Goal: Task Accomplishment & Management: Complete application form

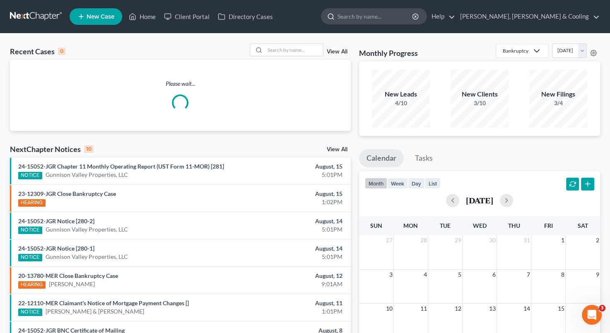
click at [408, 18] on input "search" at bounding box center [375, 16] width 76 height 15
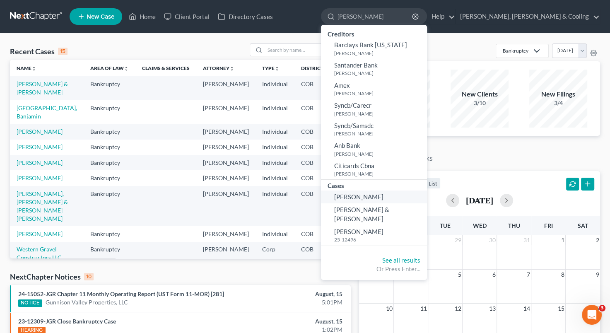
type input "[PERSON_NAME]"
click at [383, 196] on span "[PERSON_NAME]" at bounding box center [358, 196] width 49 height 7
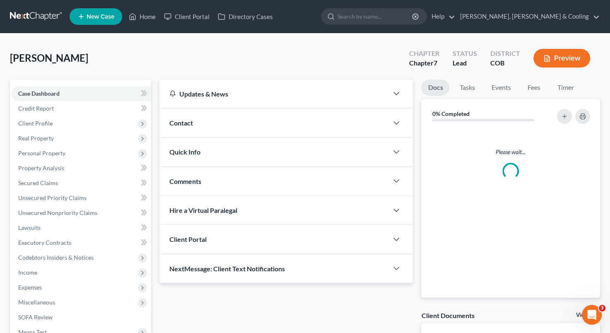
click at [406, 196] on div "Updates & News × [US_STATE] District Notes: Take a look at NextChapter's Distri…" at bounding box center [285, 181] width 253 height 204
click at [90, 149] on span "Personal Property" at bounding box center [81, 153] width 139 height 15
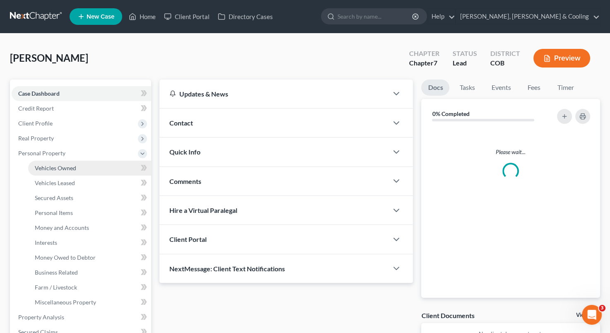
click at [67, 166] on span "Vehicles Owned" at bounding box center [55, 167] width 41 height 7
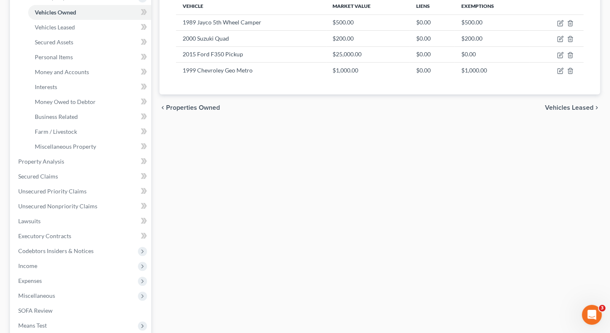
scroll to position [156, 0]
click at [58, 200] on link "Unsecured Nonpriority Claims" at bounding box center [81, 205] width 139 height 15
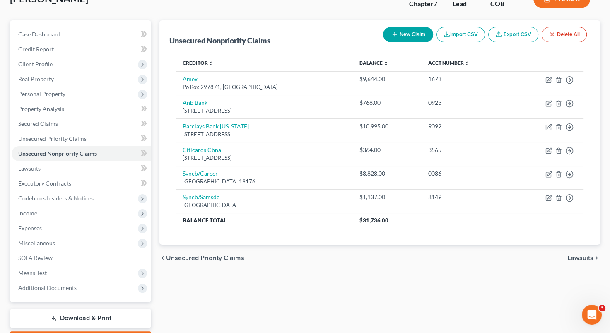
scroll to position [60, 0]
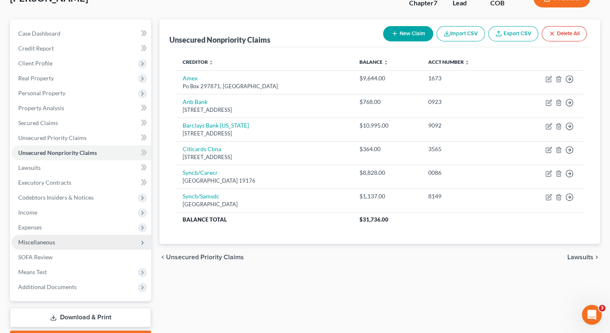
click at [72, 235] on span "Miscellaneous" at bounding box center [81, 242] width 139 height 15
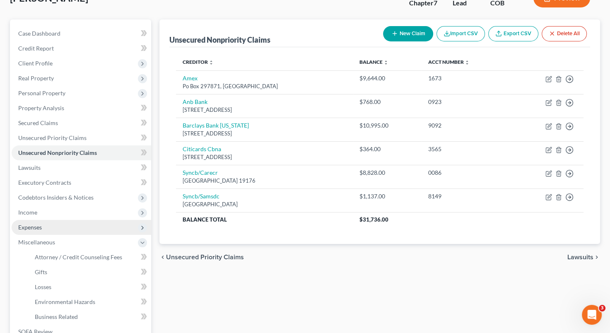
click at [87, 227] on span "Expenses" at bounding box center [81, 227] width 139 height 15
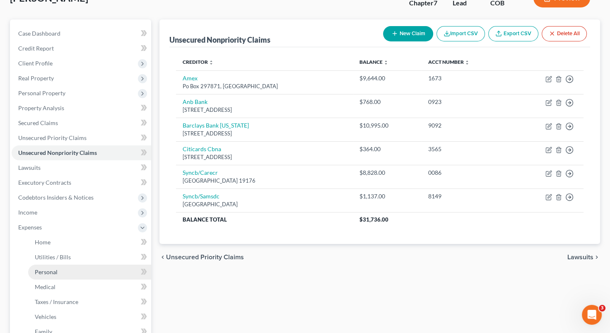
click at [84, 269] on link "Personal" at bounding box center [89, 271] width 123 height 15
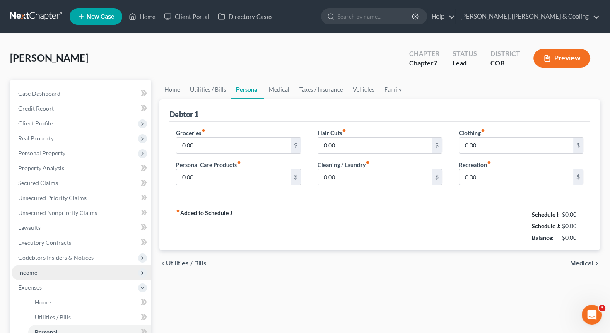
click at [86, 272] on span "Income" at bounding box center [81, 272] width 139 height 15
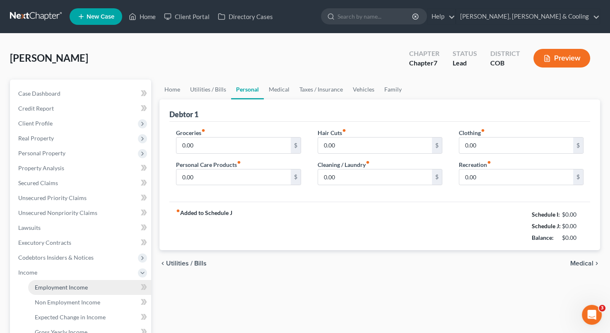
click at [77, 286] on span "Employment Income" at bounding box center [61, 286] width 53 height 7
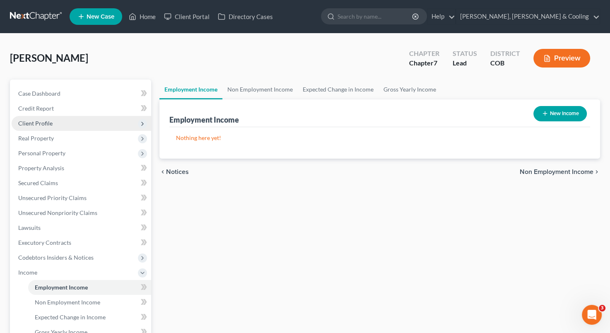
click at [94, 121] on span "Client Profile" at bounding box center [81, 123] width 139 height 15
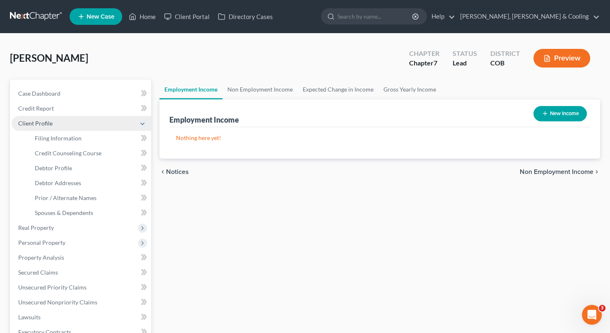
click at [94, 125] on span "Client Profile" at bounding box center [81, 123] width 139 height 15
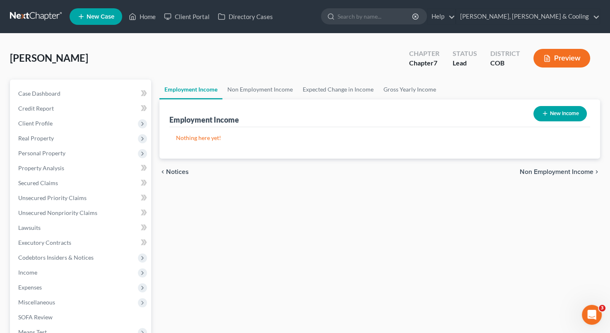
click at [70, 136] on span "Real Property" at bounding box center [81, 138] width 139 height 15
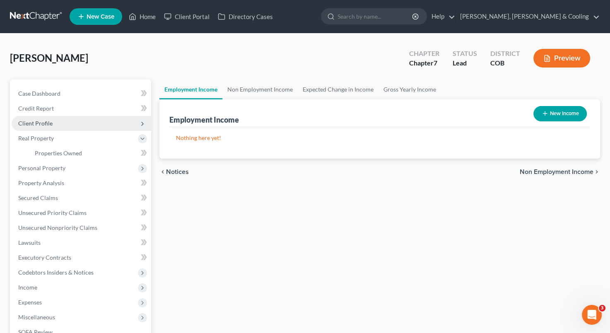
click at [64, 123] on span "Client Profile" at bounding box center [81, 123] width 139 height 15
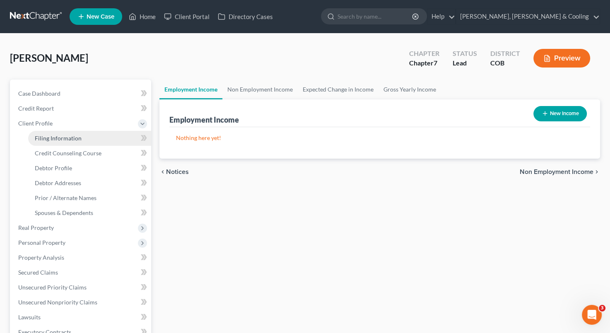
click at [64, 134] on span "Filing Information" at bounding box center [58, 137] width 47 height 7
select select "1"
select select "0"
select select "5"
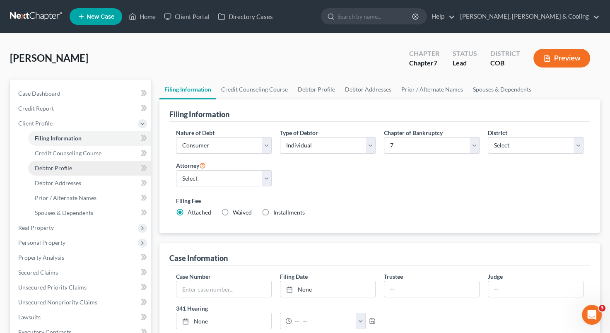
click at [84, 167] on link "Debtor Profile" at bounding box center [89, 168] width 123 height 15
select select "3"
select select "0"
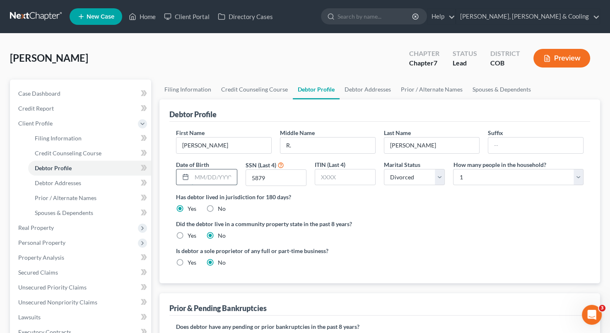
click at [197, 174] on input "text" at bounding box center [214, 177] width 45 height 16
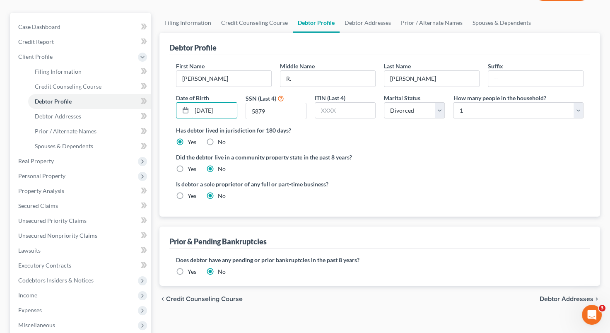
scroll to position [70, 0]
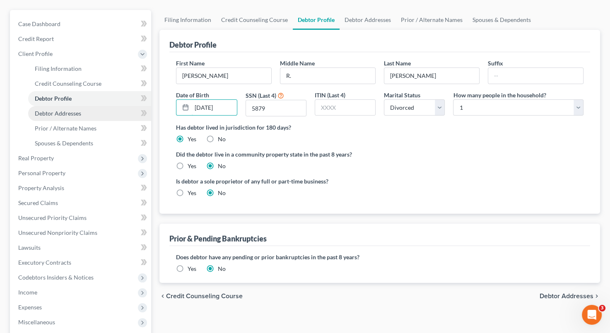
type input "[DATE]"
click at [101, 116] on link "Debtor Addresses" at bounding box center [89, 113] width 123 height 15
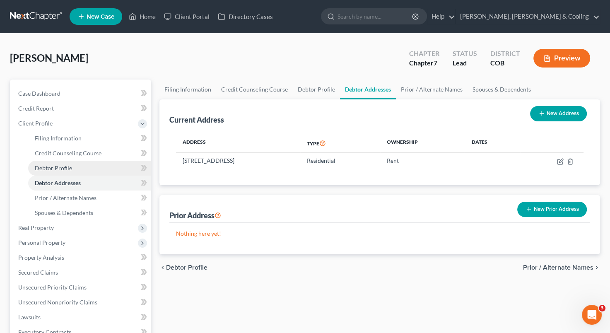
click at [84, 168] on link "Debtor Profile" at bounding box center [89, 168] width 123 height 15
select select "3"
select select "0"
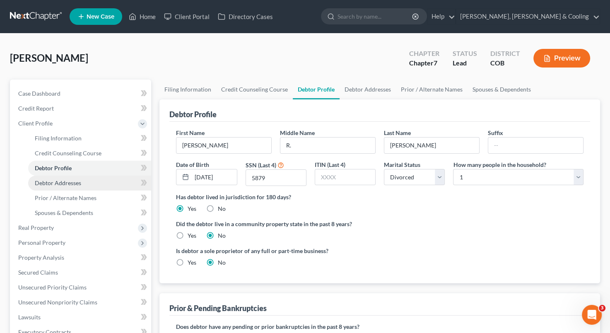
click at [98, 179] on link "Debtor Addresses" at bounding box center [89, 182] width 123 height 15
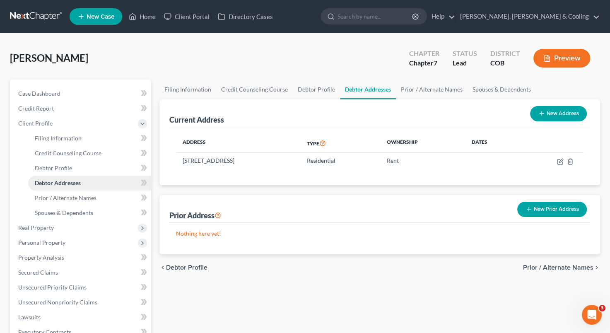
click at [97, 183] on link "Debtor Addresses" at bounding box center [89, 182] width 123 height 15
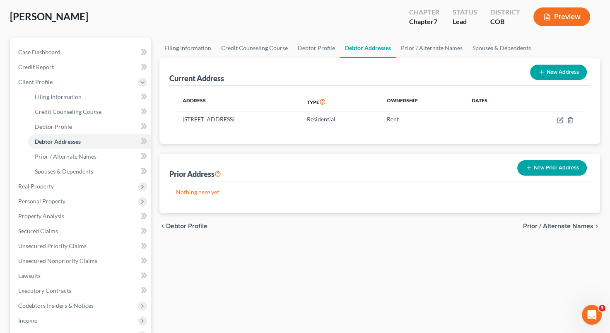
scroll to position [44, 0]
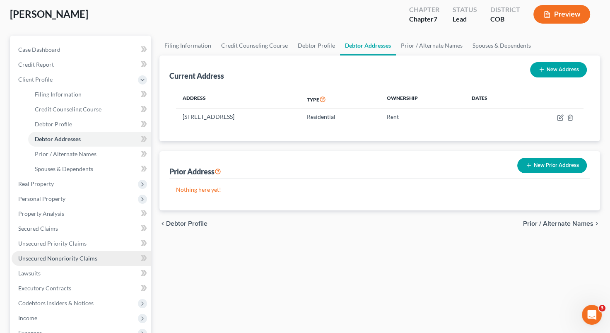
click at [93, 261] on link "Unsecured Nonpriority Claims" at bounding box center [81, 258] width 139 height 15
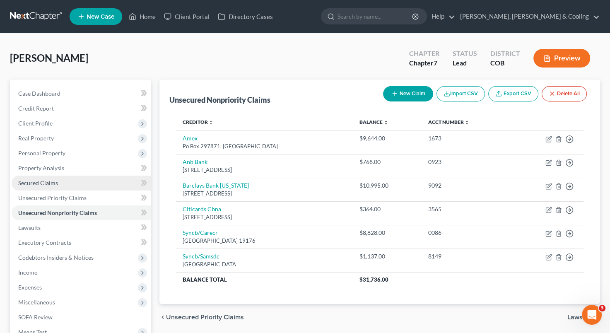
click at [78, 182] on link "Secured Claims" at bounding box center [81, 182] width 139 height 15
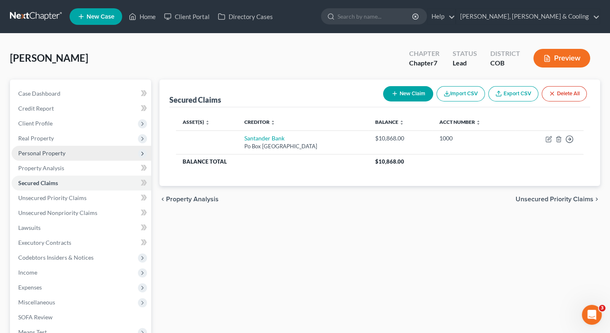
click at [92, 154] on span "Personal Property" at bounding box center [81, 153] width 139 height 15
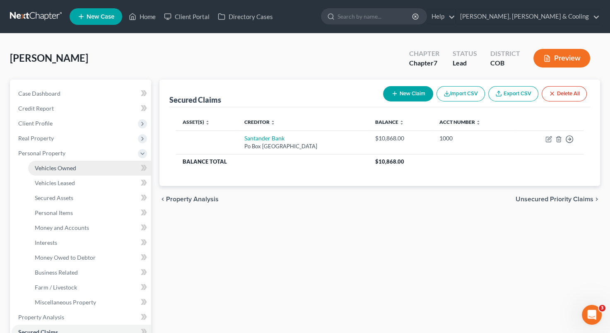
click at [66, 170] on span "Vehicles Owned" at bounding box center [55, 167] width 41 height 7
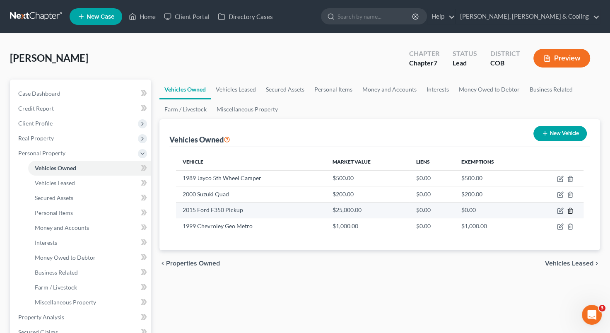
click at [566, 210] on icon "button" at bounding box center [569, 210] width 7 height 7
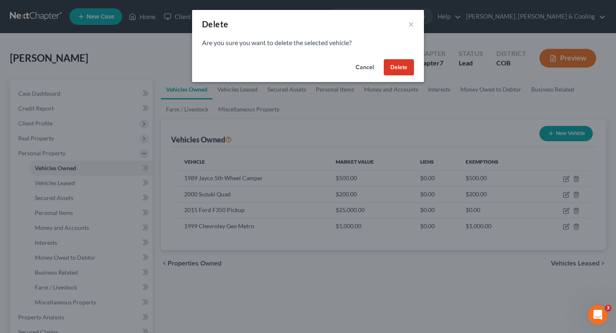
click at [365, 68] on button "Cancel" at bounding box center [364, 67] width 31 height 17
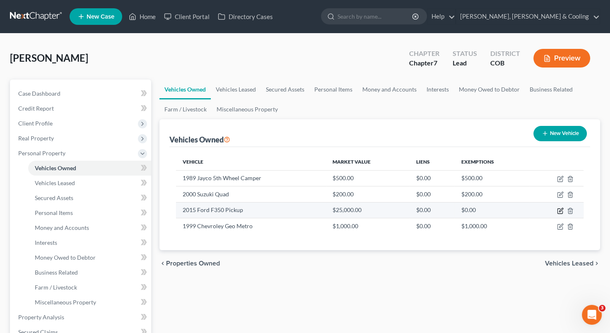
click at [562, 212] on icon "button" at bounding box center [560, 210] width 7 height 7
select select "0"
select select "11"
select select "2"
select select "0"
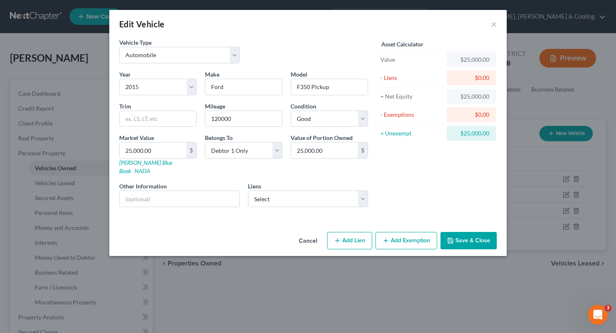
click at [363, 232] on button "Add Lien" at bounding box center [349, 240] width 45 height 17
select select "0"
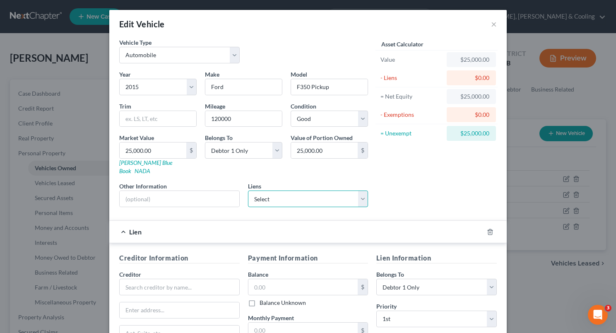
click at [358, 190] on select "Select Santander Bank - $10,868.00" at bounding box center [308, 198] width 120 height 17
click at [384, 187] on div "Asset Calculator Value $25,000.00 - Liens $0.00 = Net Equity $25,000.00 - Exemp…" at bounding box center [436, 125] width 129 height 175
click at [487, 228] on icon "button" at bounding box center [490, 231] width 7 height 7
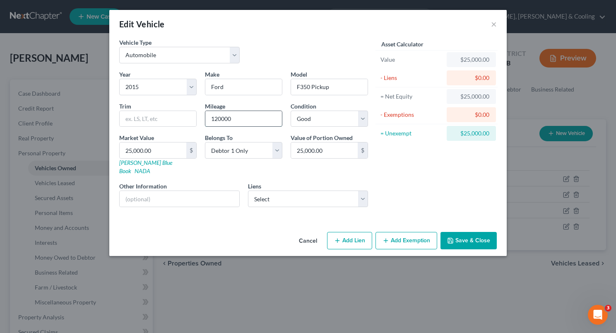
click at [249, 116] on input "120000" at bounding box center [243, 119] width 77 height 16
click at [131, 150] on input "25,000.00" at bounding box center [153, 150] width 67 height 16
type input "2"
type input "2.00"
type input "21"
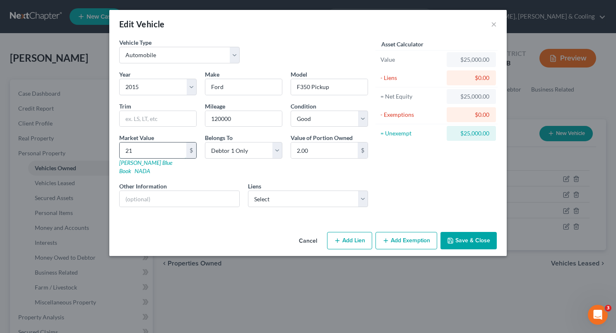
type input "21.00"
type input "215"
type input "215.00"
type input "2150"
type input "2,150.00"
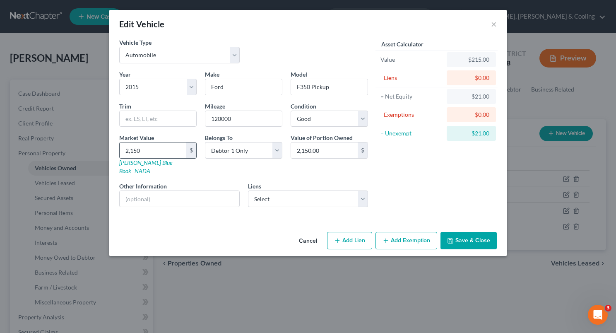
type input "2,1500"
type input "21,500.00"
type input "21,500"
click at [220, 171] on div "Year Select 2026 2025 2024 2023 2022 2021 2020 2019 2018 2017 2016 2015 2014 20…" at bounding box center [243, 142] width 257 height 144
click at [253, 118] on input "120000" at bounding box center [243, 119] width 77 height 16
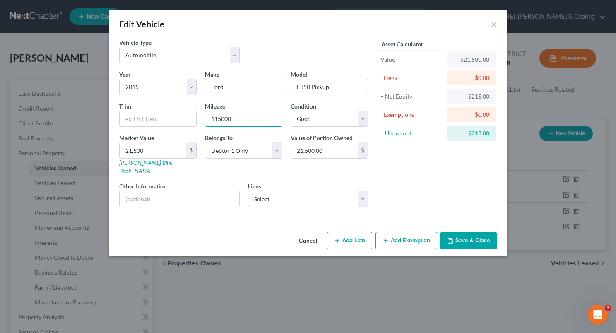
type input "115000"
click at [458, 157] on div "Asset Calculator Value $21,500.00 - Liens $0.00 = Net Equity $215.00 - Exemptio…" at bounding box center [436, 125] width 129 height 175
click at [365, 120] on select "Select Excellent Very Good Good Fair Poor" at bounding box center [328, 118] width 77 height 17
select select "3"
click at [290, 110] on select "Select Excellent Very Good Good Fair Poor" at bounding box center [328, 118] width 77 height 17
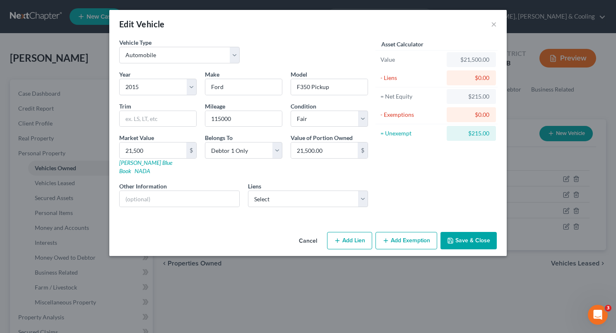
click at [415, 175] on div "Asset Calculator Value $21,500.00 - Liens $0.00 = Net Equity $215.00 - Exemptio…" at bounding box center [436, 125] width 129 height 175
drag, startPoint x: 492, startPoint y: 26, endPoint x: 463, endPoint y: 212, distance: 188.4
click at [463, 212] on div "Edit Vehicle × Vehicle Type Select Automobile Truck Trailer Watercraft Aircraft…" at bounding box center [307, 133] width 397 height 246
click at [462, 238] on button "Save & Close" at bounding box center [468, 240] width 56 height 17
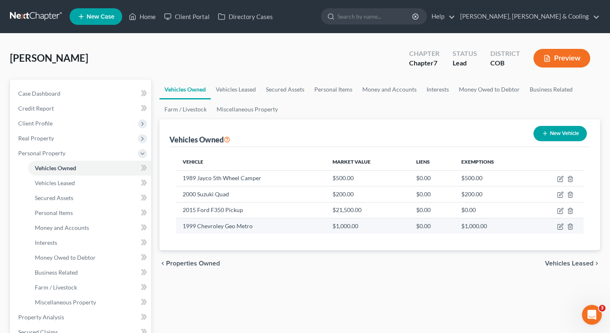
click at [556, 224] on td at bounding box center [556, 226] width 54 height 16
click at [557, 224] on icon "button" at bounding box center [560, 226] width 7 height 7
select select "0"
select select "27"
select select "4"
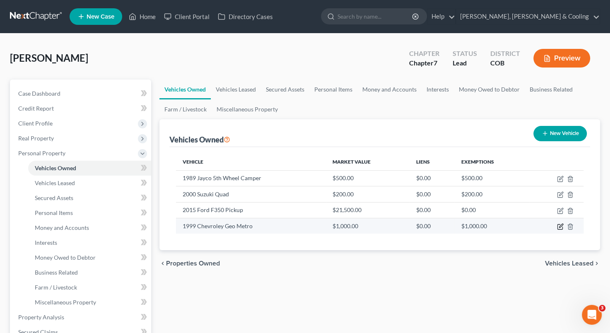
select select "0"
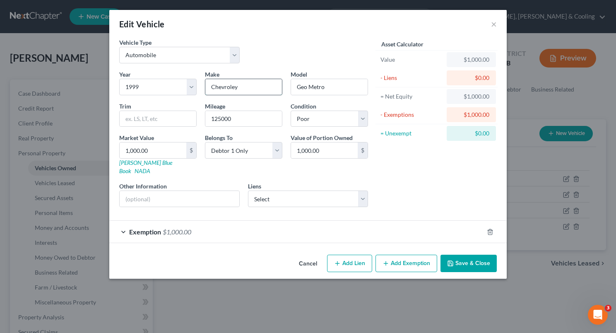
click at [244, 86] on input "Chevroley" at bounding box center [243, 87] width 77 height 16
type input "Chevrolet"
click at [451, 172] on div "Asset Calculator Value $1,000.00 - Liens $0.00 = Net Equity $1,000.00 - Exempti…" at bounding box center [436, 125] width 129 height 175
click at [465, 259] on button "Save & Close" at bounding box center [468, 262] width 56 height 17
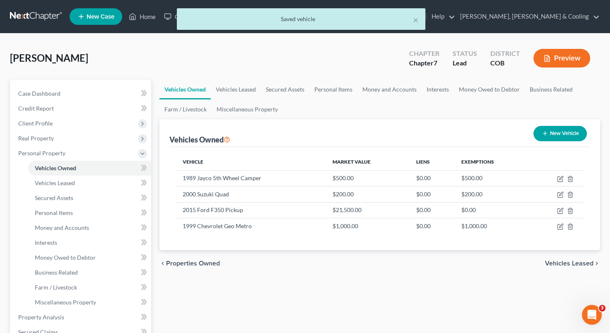
click at [394, 255] on div "chevron_left Properties Owned Vehicles Leased chevron_right" at bounding box center [379, 263] width 440 height 26
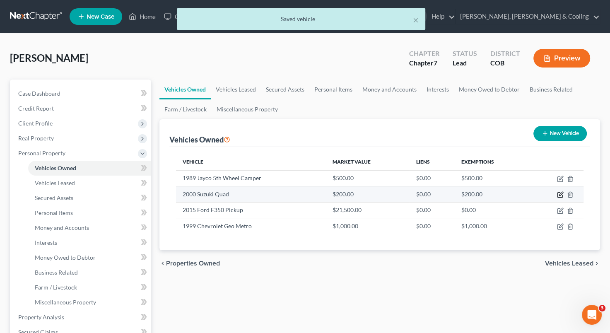
click at [560, 192] on icon "button" at bounding box center [560, 194] width 7 height 7
select select "6"
select select "26"
select select "3"
select select "0"
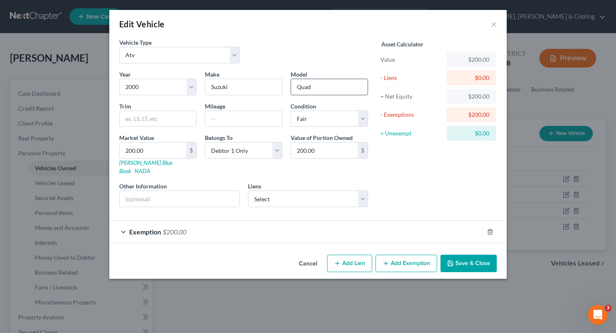
click at [337, 88] on input "Quad" at bounding box center [329, 87] width 77 height 16
type input "Quadrunner"
click at [160, 118] on input "text" at bounding box center [158, 119] width 77 height 16
type input "250"
click at [409, 178] on div "Asset Calculator Value $200.00 - Liens $0.00 = Net Equity $200.00 - Exemptions …" at bounding box center [436, 125] width 129 height 175
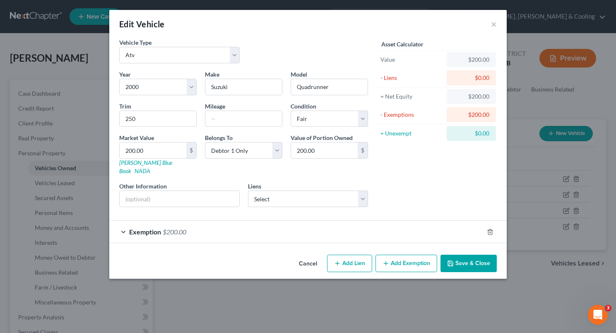
click at [461, 254] on button "Save & Close" at bounding box center [468, 262] width 56 height 17
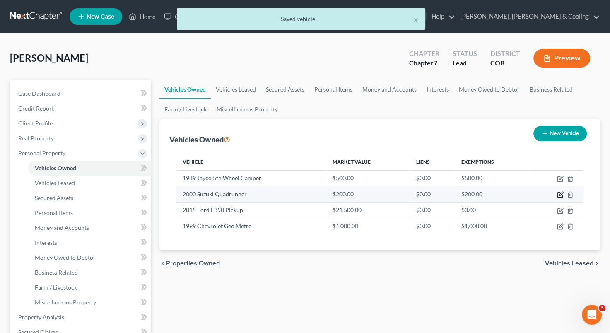
click at [558, 194] on icon "button" at bounding box center [560, 194] width 7 height 7
select select "6"
select select "26"
select select "3"
select select "0"
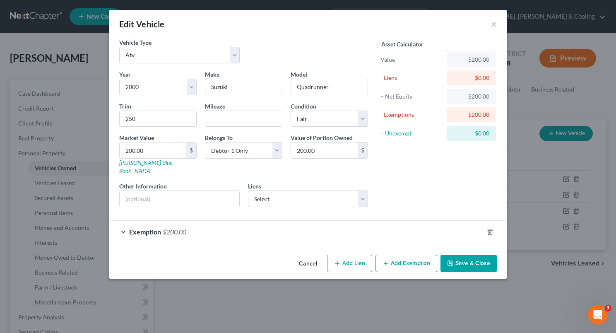
click at [311, 255] on button "Cancel" at bounding box center [307, 263] width 31 height 17
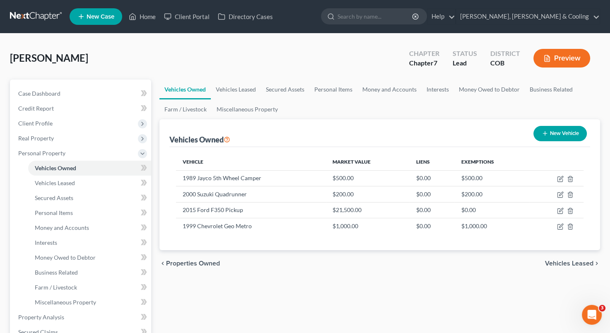
click at [296, 169] on th "Vehicle" at bounding box center [251, 162] width 150 height 17
click at [560, 179] on icon "button" at bounding box center [561, 178] width 4 height 4
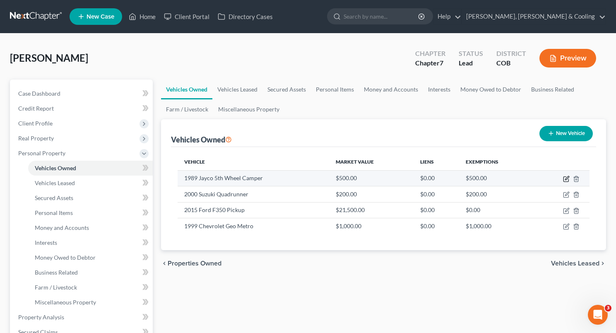
select select "2"
select select "37"
select select "3"
select select "0"
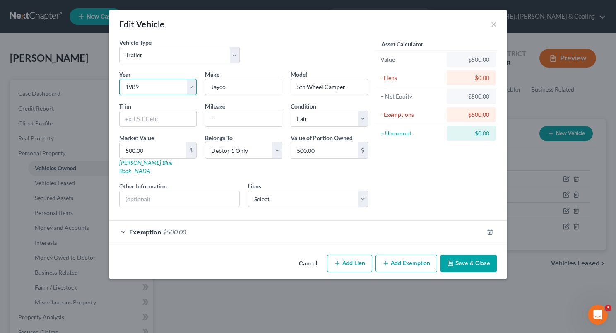
click at [146, 85] on select "Select 2026 2025 2024 2023 2022 2021 2020 2019 2018 2017 2016 2015 2014 2013 20…" at bounding box center [157, 87] width 77 height 17
select select "39"
click at [119, 79] on select "Select 2026 2025 2024 2023 2022 2021 2020 2019 2018 2017 2016 2015 2014 2013 20…" at bounding box center [157, 87] width 77 height 17
click at [454, 208] on form "Vehicle Type Select Automobile Truck Trailer Watercraft Aircraft Motor Home Atv…" at bounding box center [307, 140] width 377 height 205
click at [470, 254] on button "Save & Close" at bounding box center [468, 262] width 56 height 17
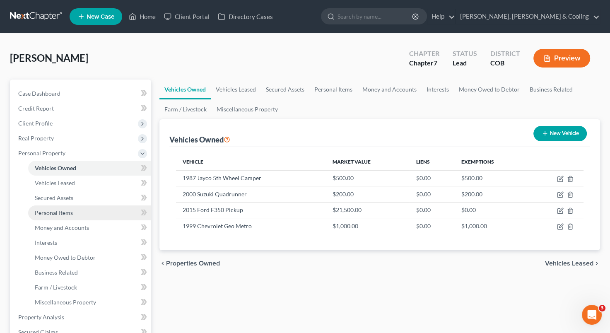
click at [107, 209] on link "Personal Items" at bounding box center [89, 212] width 123 height 15
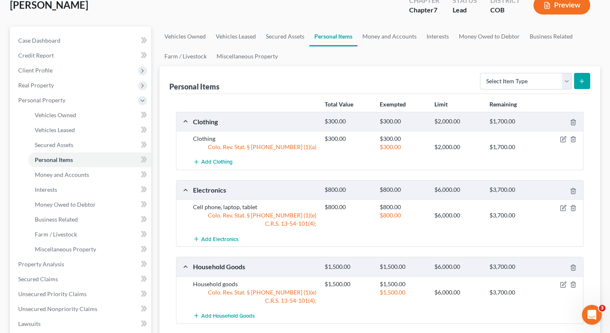
scroll to position [51, 0]
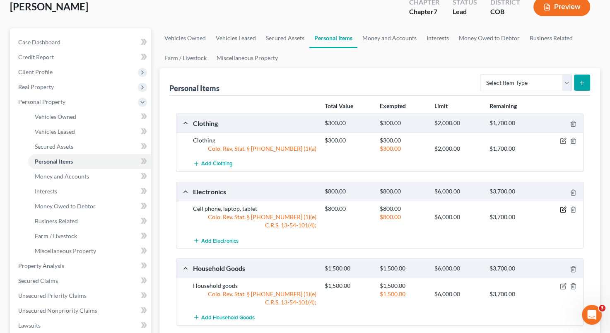
click at [560, 209] on icon "button" at bounding box center [562, 209] width 7 height 7
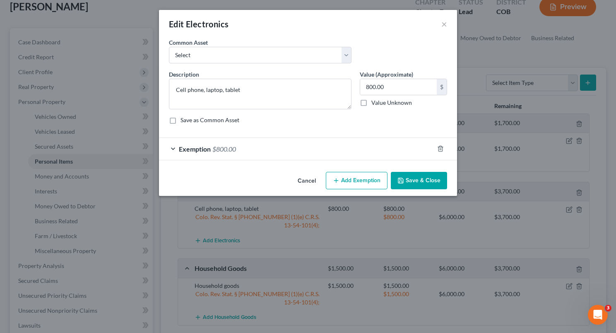
click at [310, 178] on button "Cancel" at bounding box center [306, 181] width 31 height 17
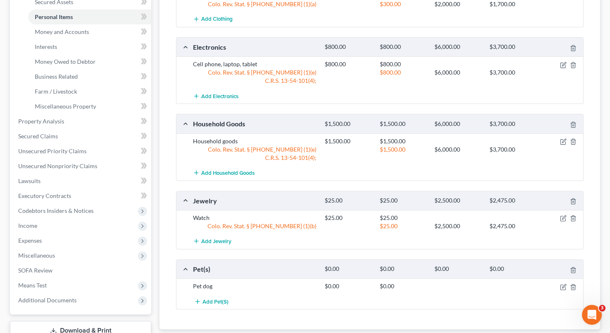
scroll to position [197, 0]
click at [116, 33] on link "Money and Accounts" at bounding box center [89, 31] width 123 height 15
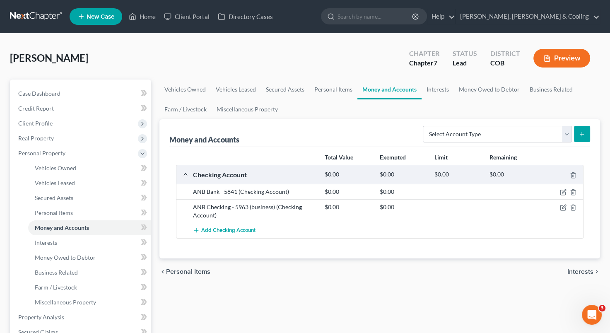
click at [362, 268] on div "chevron_left Personal Items Interests chevron_right" at bounding box center [379, 271] width 440 height 26
drag, startPoint x: 362, startPoint y: 268, endPoint x: 337, endPoint y: 223, distance: 51.3
click at [337, 223] on div "Add Checking Account" at bounding box center [386, 230] width 395 height 15
click at [248, 227] on span "Add Checking Account" at bounding box center [228, 230] width 54 height 7
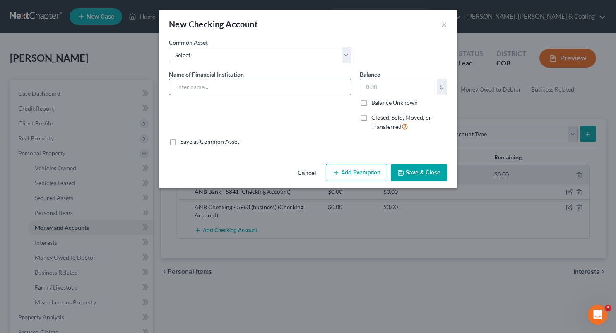
click at [228, 90] on input "text" at bounding box center [260, 87] width 182 height 16
type input "ANB Bank - truck payment account"
click at [365, 84] on input "text" at bounding box center [398, 87] width 77 height 16
click at [297, 122] on div "Name of Financial Institution * ANB Bank - truck payment account" at bounding box center [260, 104] width 191 height 68
click at [365, 86] on input "text" at bounding box center [398, 87] width 77 height 16
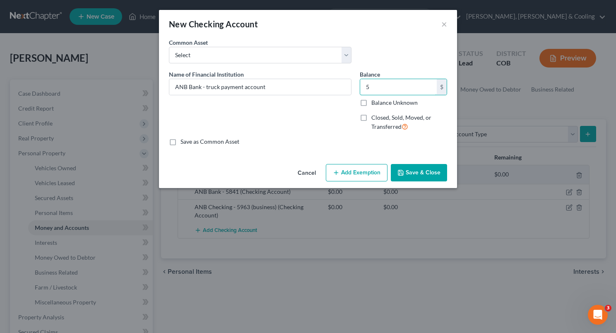
type input "5"
click at [368, 175] on button "Add Exemption" at bounding box center [357, 172] width 62 height 17
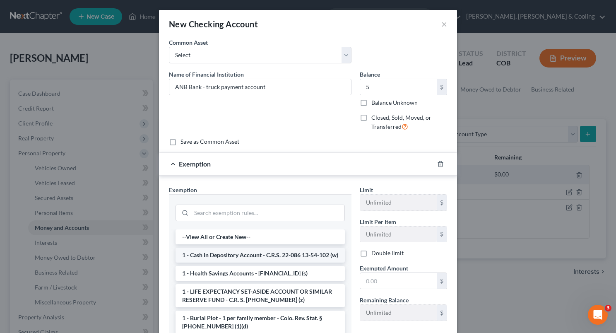
click at [296, 256] on li "1 - Cash in Depository Account - C.R.S. 22-086 13-54-102 (w)" at bounding box center [259, 254] width 169 height 15
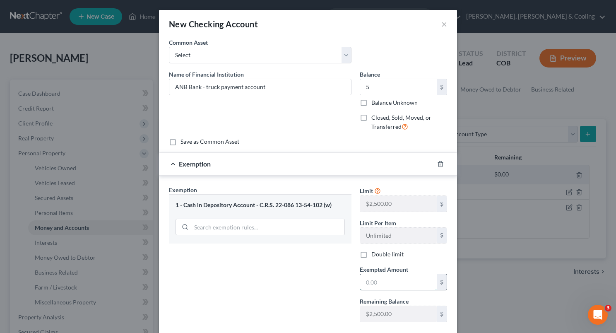
click at [360, 283] on input "text" at bounding box center [398, 282] width 77 height 16
type input "5"
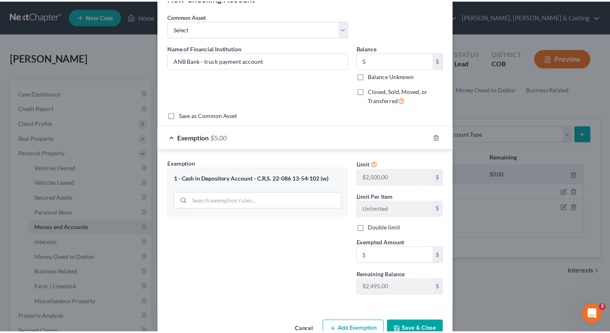
scroll to position [30, 0]
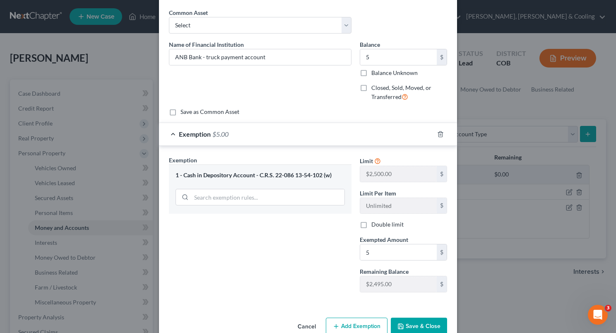
click at [400, 331] on button "Save & Close" at bounding box center [419, 325] width 56 height 17
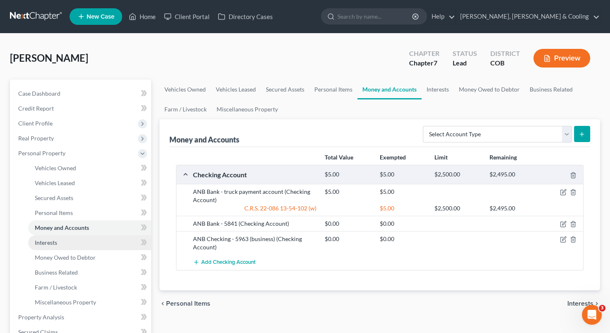
click at [96, 243] on link "Interests" at bounding box center [89, 242] width 123 height 15
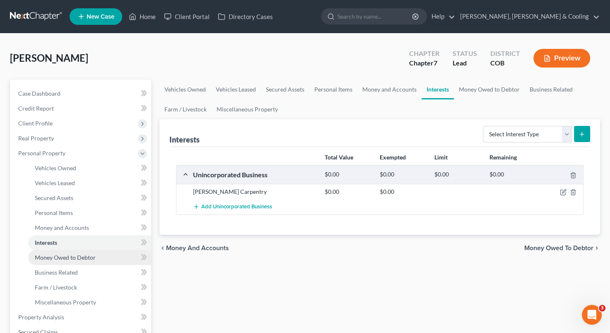
click at [120, 257] on link "Money Owed to Debtor" at bounding box center [89, 257] width 123 height 15
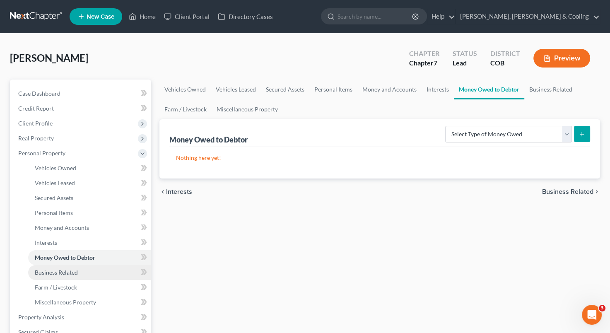
click at [112, 271] on link "Business Related" at bounding box center [89, 272] width 123 height 15
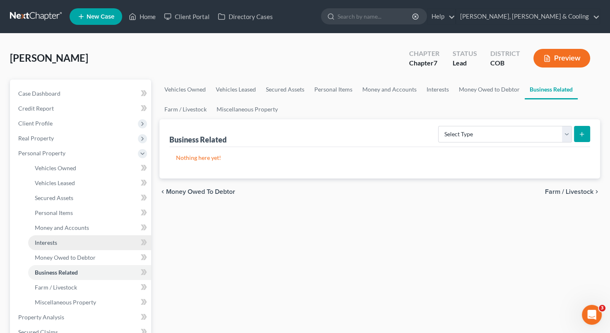
click at [109, 241] on link "Interests" at bounding box center [89, 242] width 123 height 15
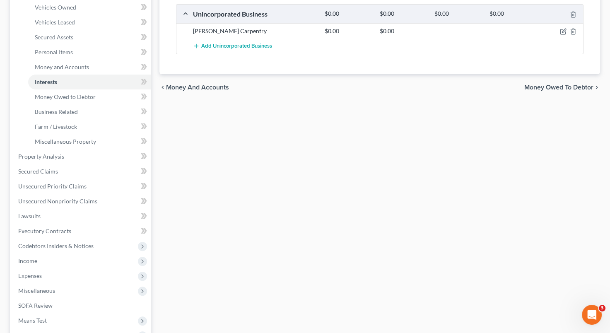
scroll to position [161, 0]
click at [521, 275] on div "Vehicles Owned Vehicles Leased Secured Assets Personal Items Money and Accounts…" at bounding box center [379, 158] width 449 height 478
click at [65, 301] on link "SOFA Review" at bounding box center [81, 305] width 139 height 15
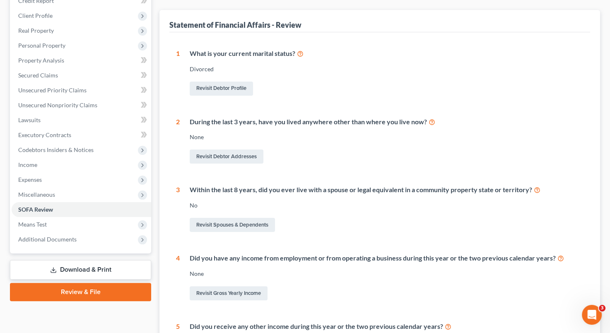
scroll to position [108, 0]
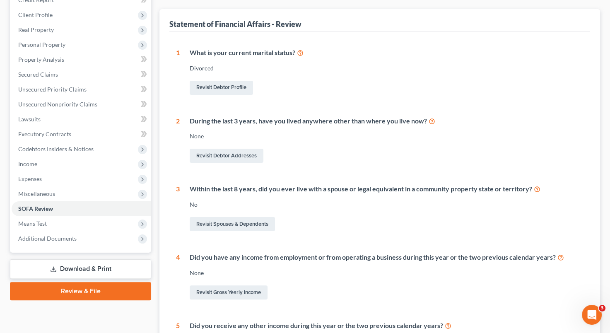
click at [598, 114] on div "Statement of Financial Affairs - Review 1 What is your current marital status? …" at bounding box center [379, 204] width 440 height 390
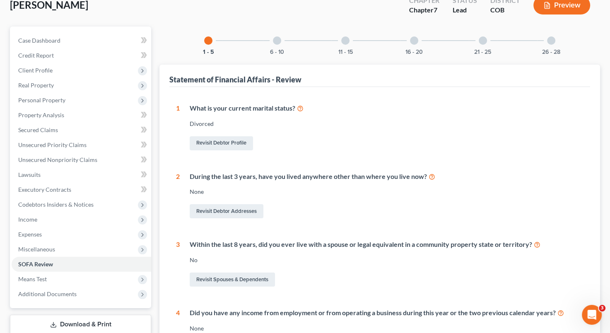
scroll to position [48, 0]
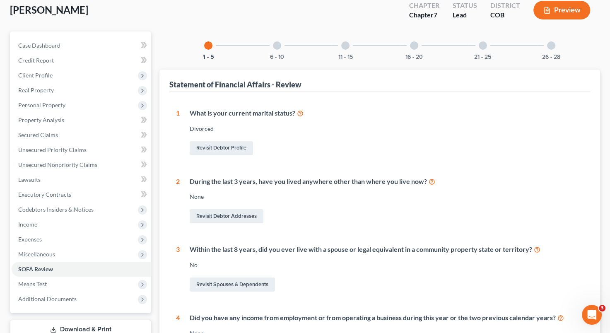
click at [275, 45] on div at bounding box center [277, 45] width 8 height 8
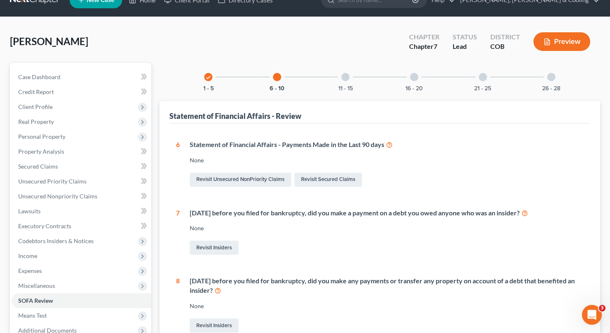
scroll to position [14, 0]
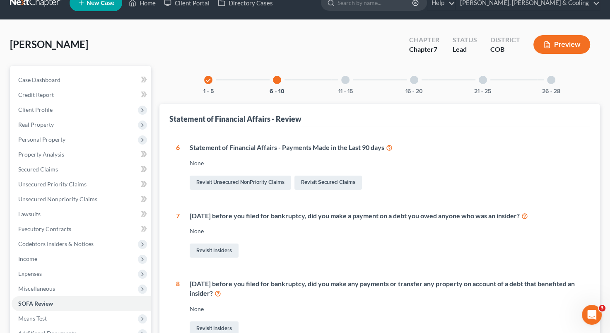
click at [345, 80] on div at bounding box center [345, 80] width 8 height 8
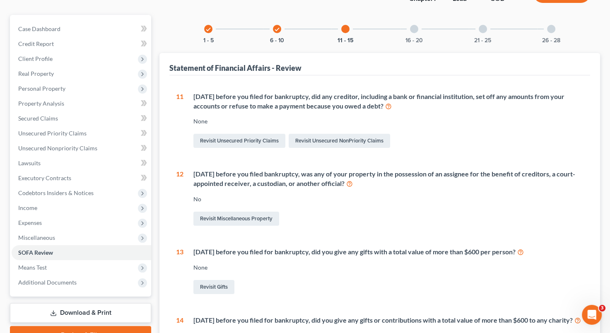
scroll to position [0, 0]
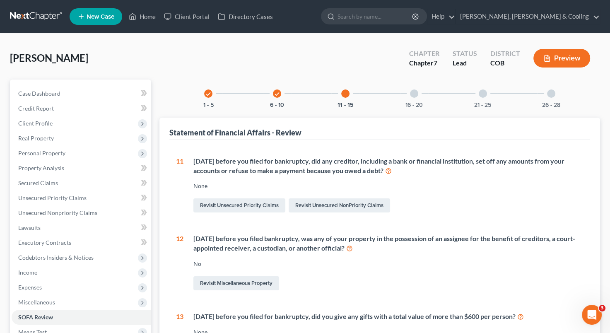
click at [414, 93] on div at bounding box center [414, 93] width 8 height 8
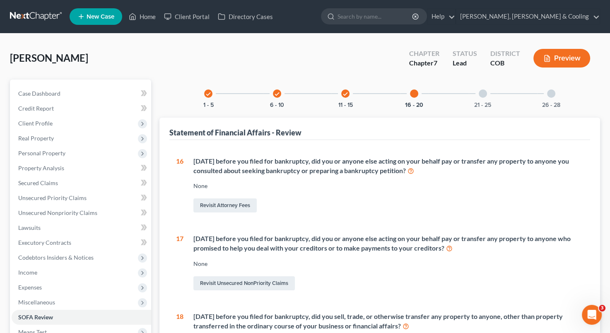
click at [478, 92] on div at bounding box center [482, 93] width 8 height 8
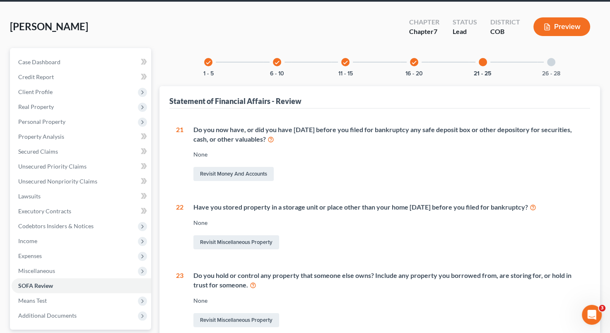
scroll to position [4, 0]
